Goal: Information Seeking & Learning: Check status

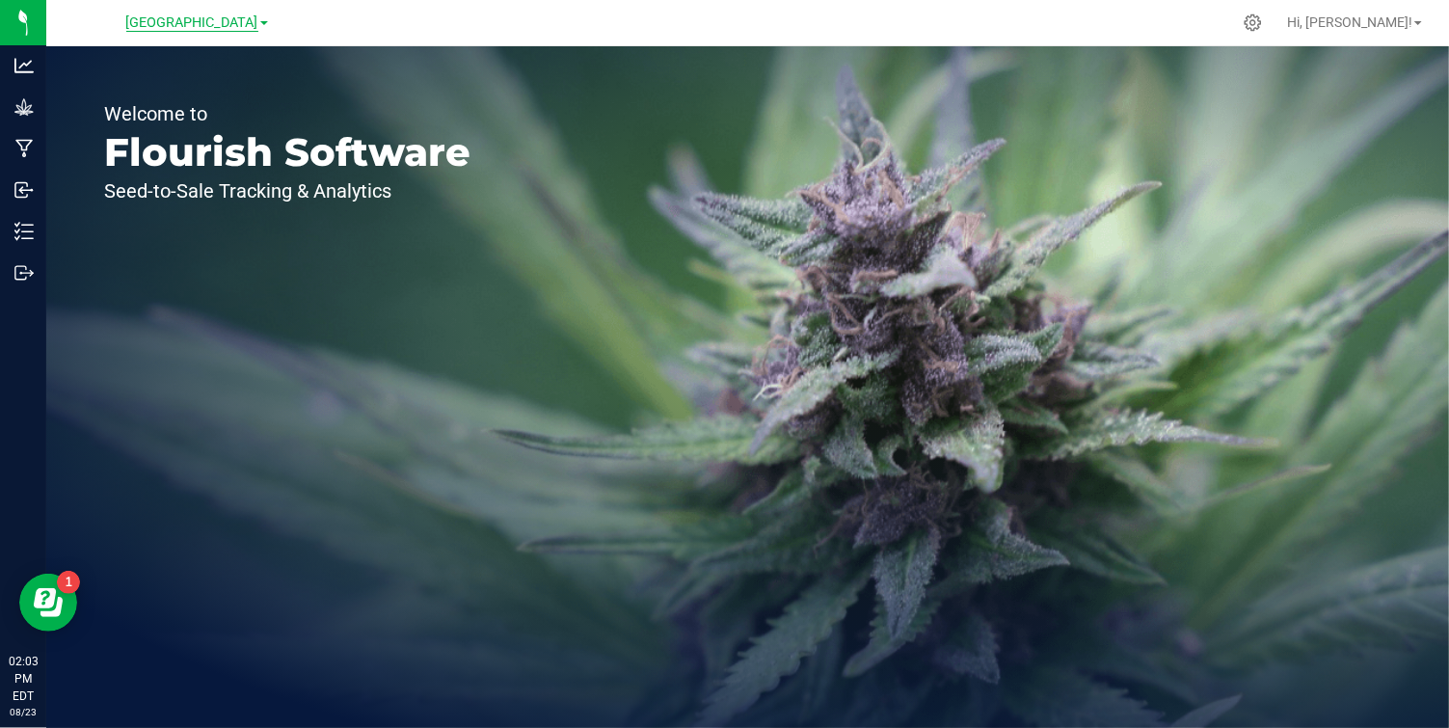
click at [231, 22] on span "[GEOGRAPHIC_DATA]" at bounding box center [192, 22] width 132 height 17
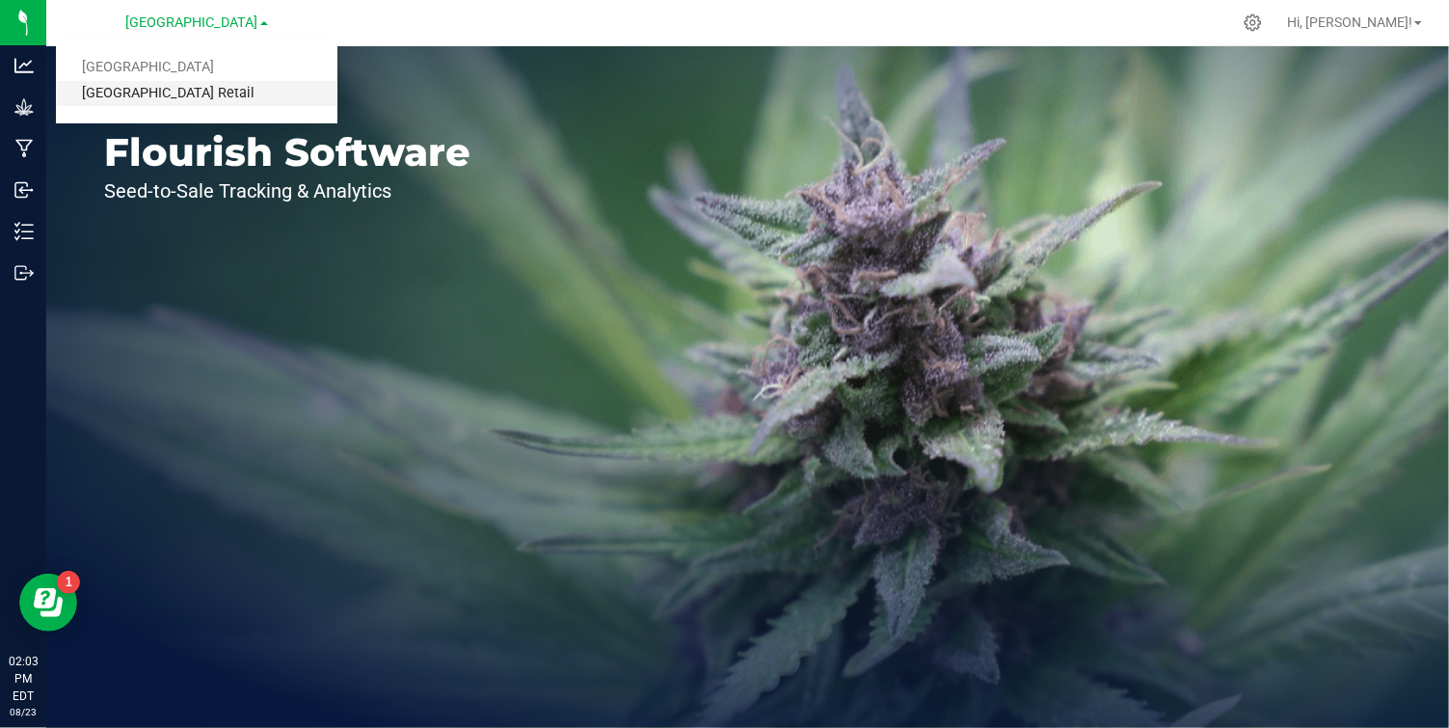
click at [189, 95] on link "[GEOGRAPHIC_DATA] Retail" at bounding box center [197, 94] width 282 height 26
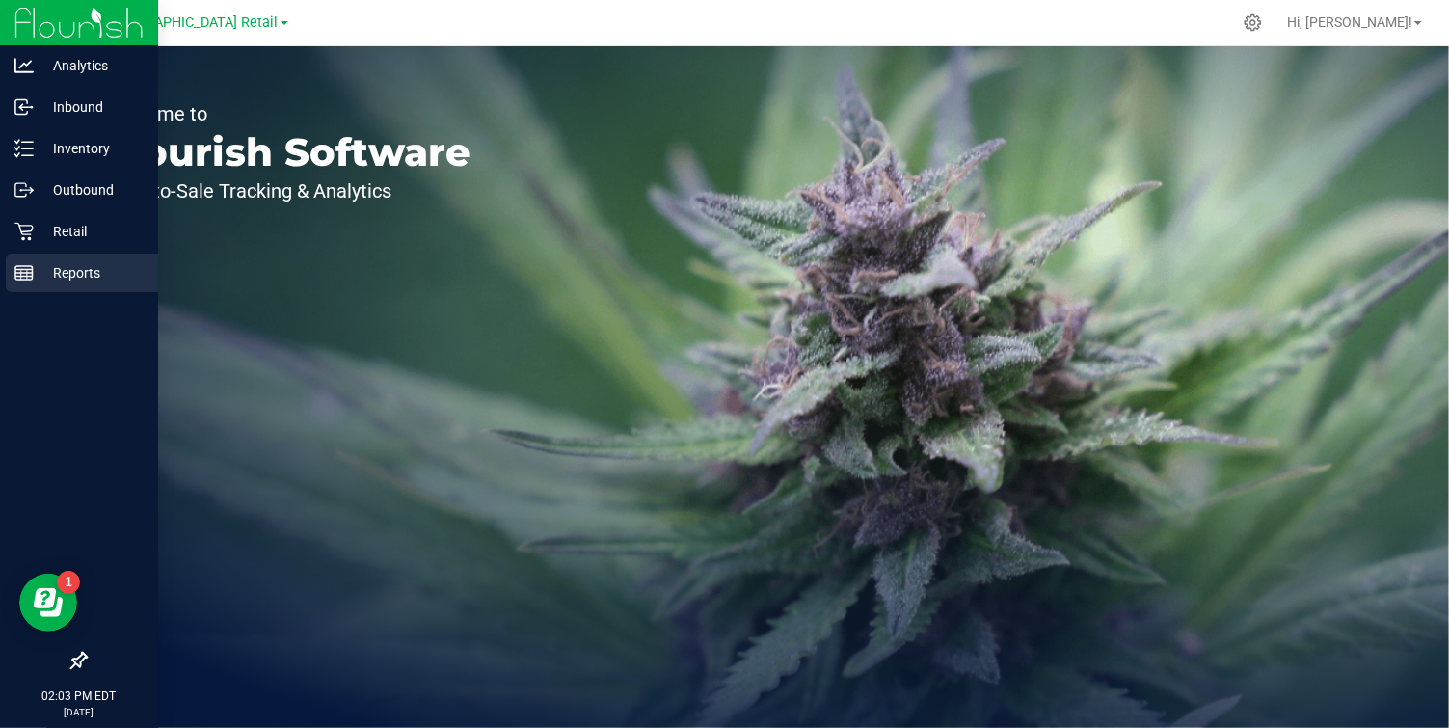
click at [16, 263] on icon at bounding box center [23, 272] width 19 height 19
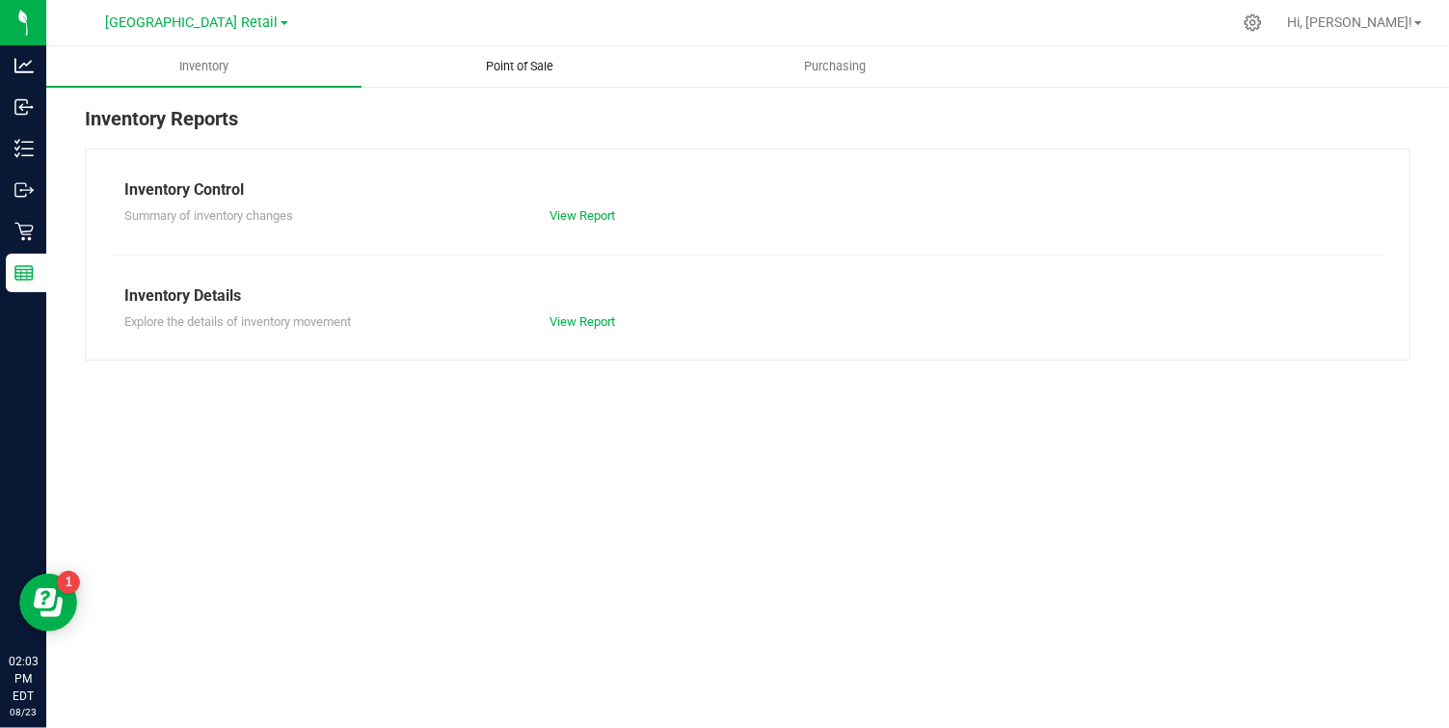
click at [528, 64] on span "Point of Sale" at bounding box center [520, 66] width 120 height 17
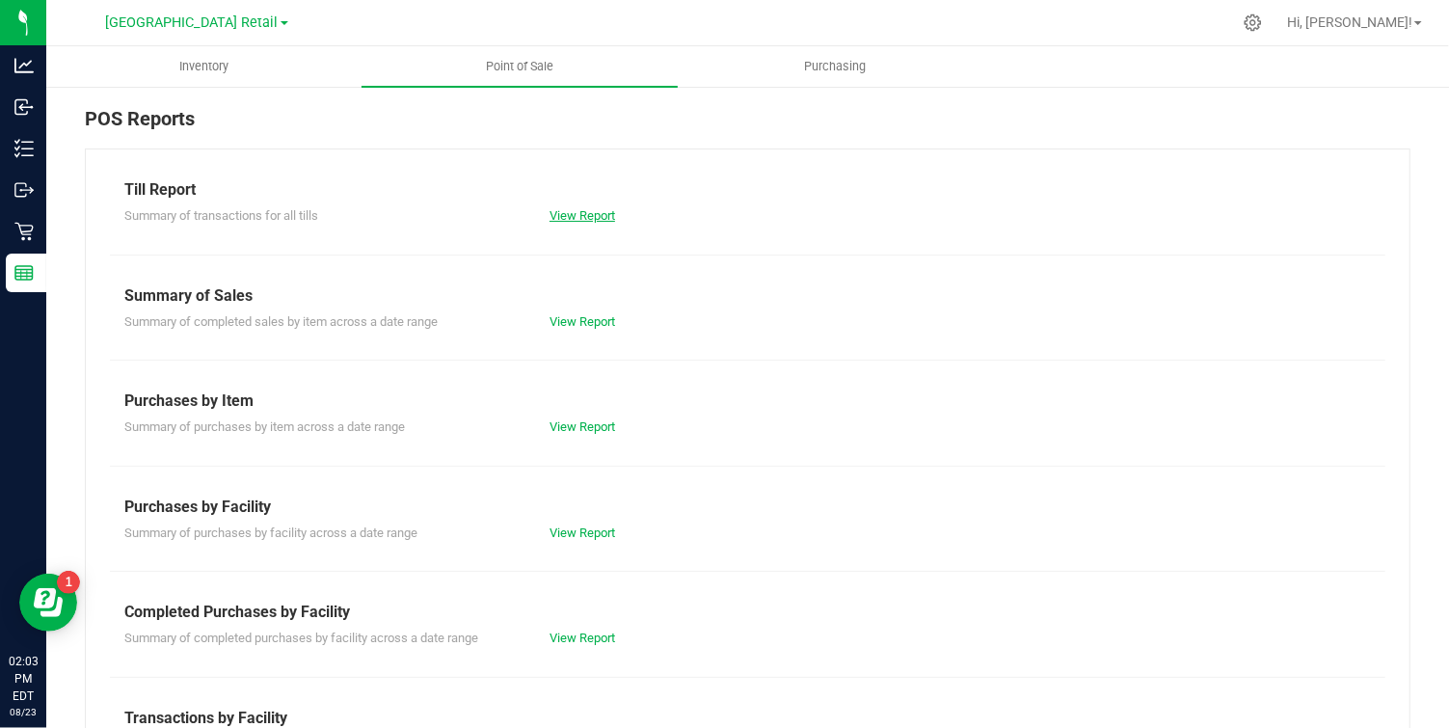
click at [574, 215] on link "View Report" at bounding box center [583, 215] width 66 height 14
